Goal: Task Accomplishment & Management: Manage account settings

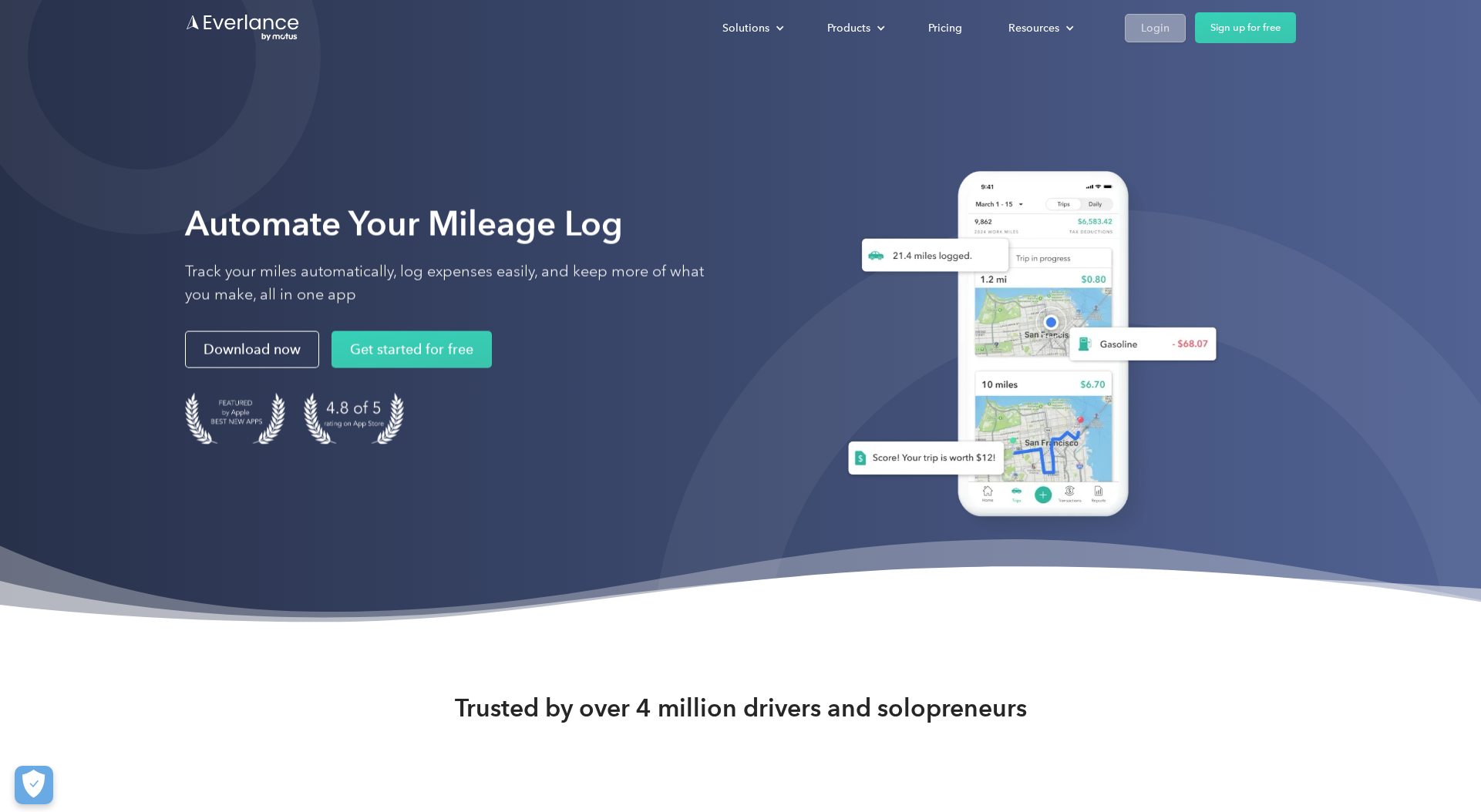
click at [1147, 35] on div "Login" at bounding box center [1154, 28] width 29 height 19
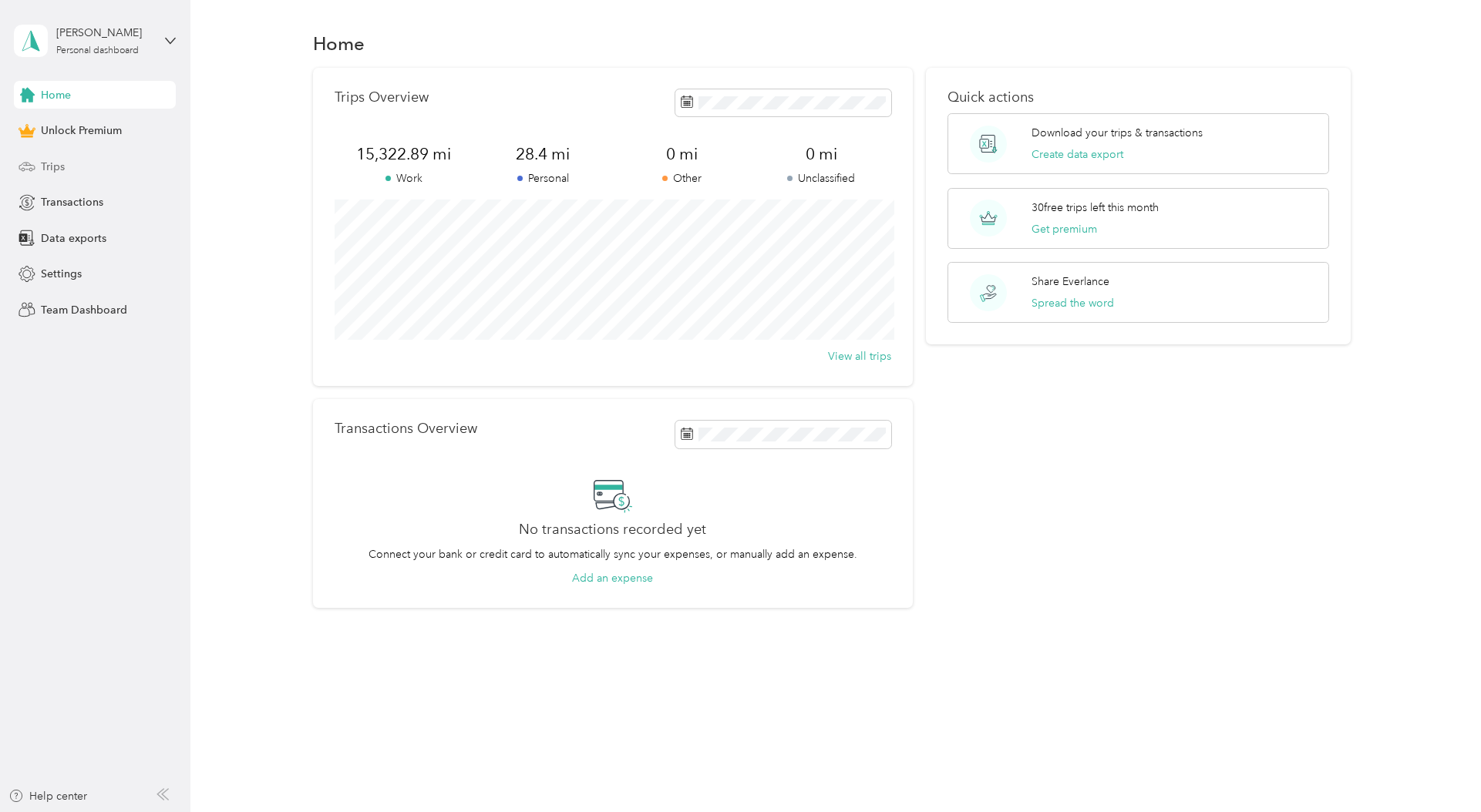
click at [52, 168] on span "Trips" at bounding box center [53, 166] width 24 height 16
